Goal: Task Accomplishment & Management: Use online tool/utility

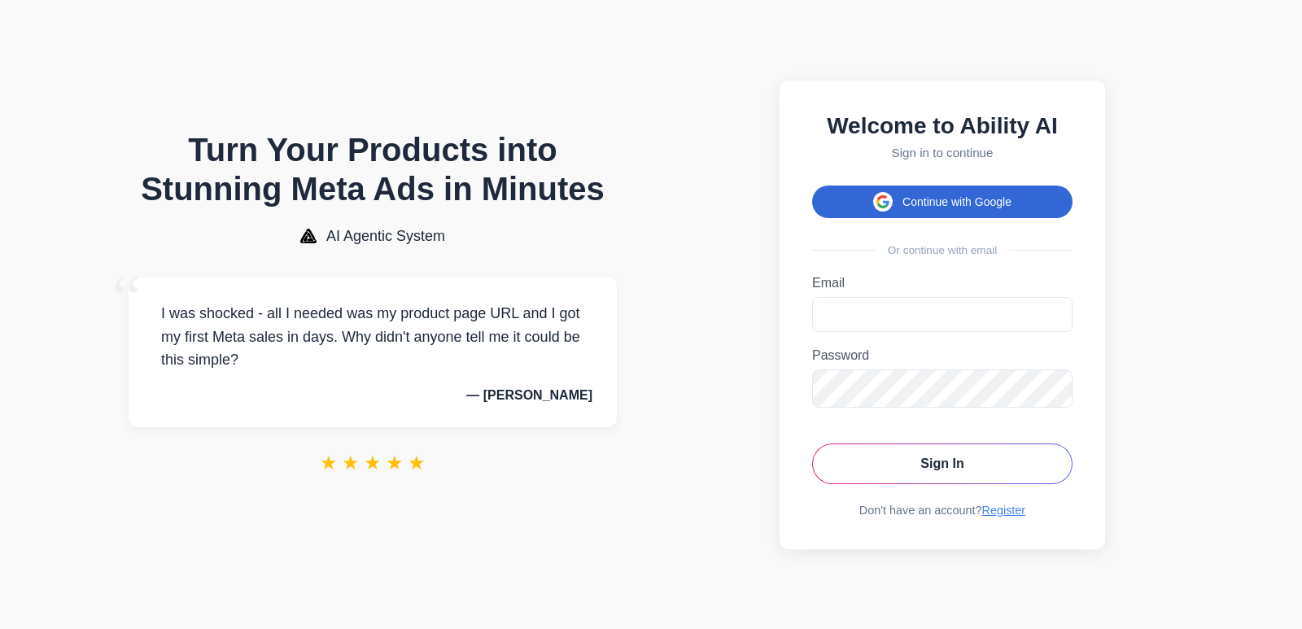
click at [946, 203] on button "Continue with Google" at bounding box center [942, 202] width 260 height 33
